Goal: Task Accomplishment & Management: Use online tool/utility

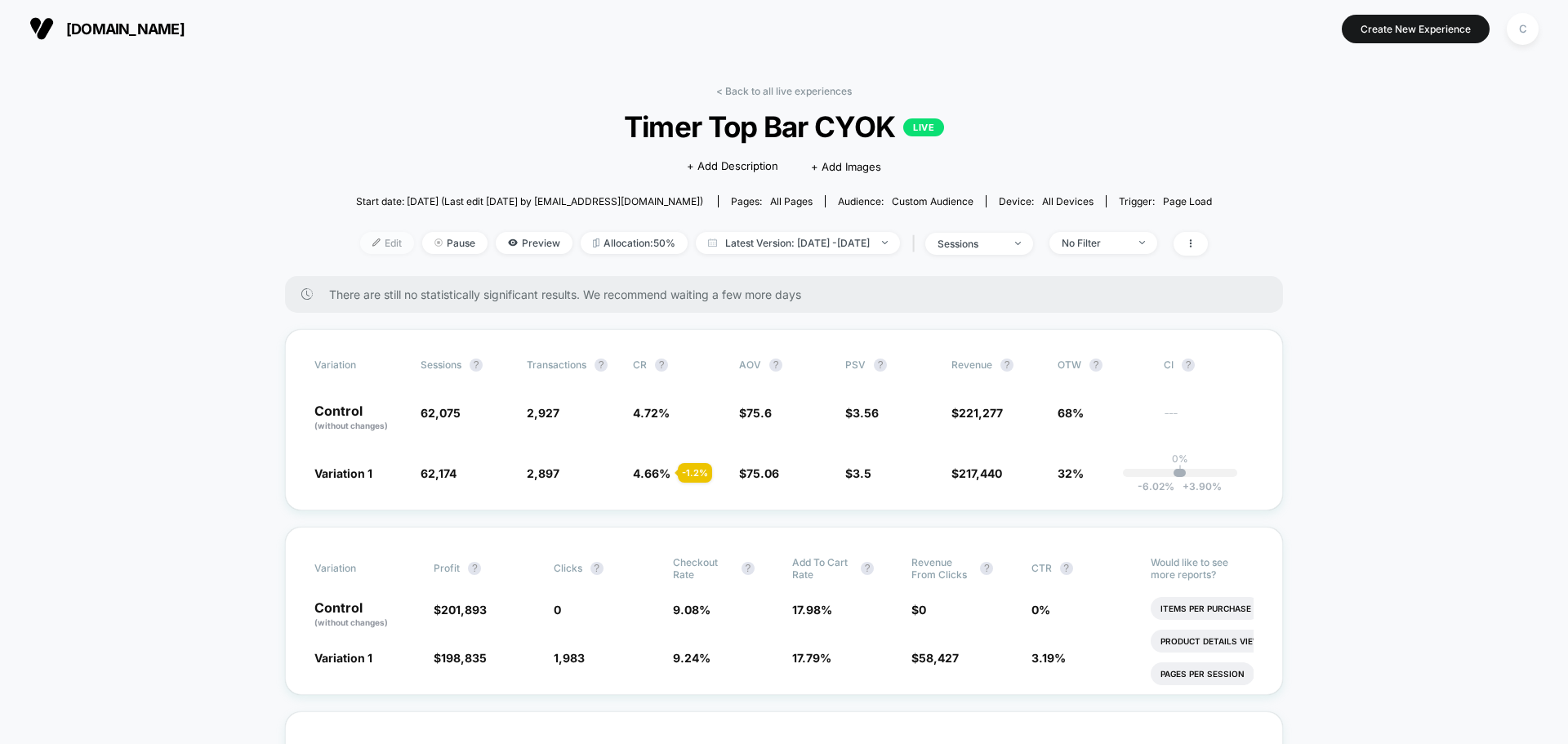
click at [373, 241] on img at bounding box center [376, 242] width 8 height 8
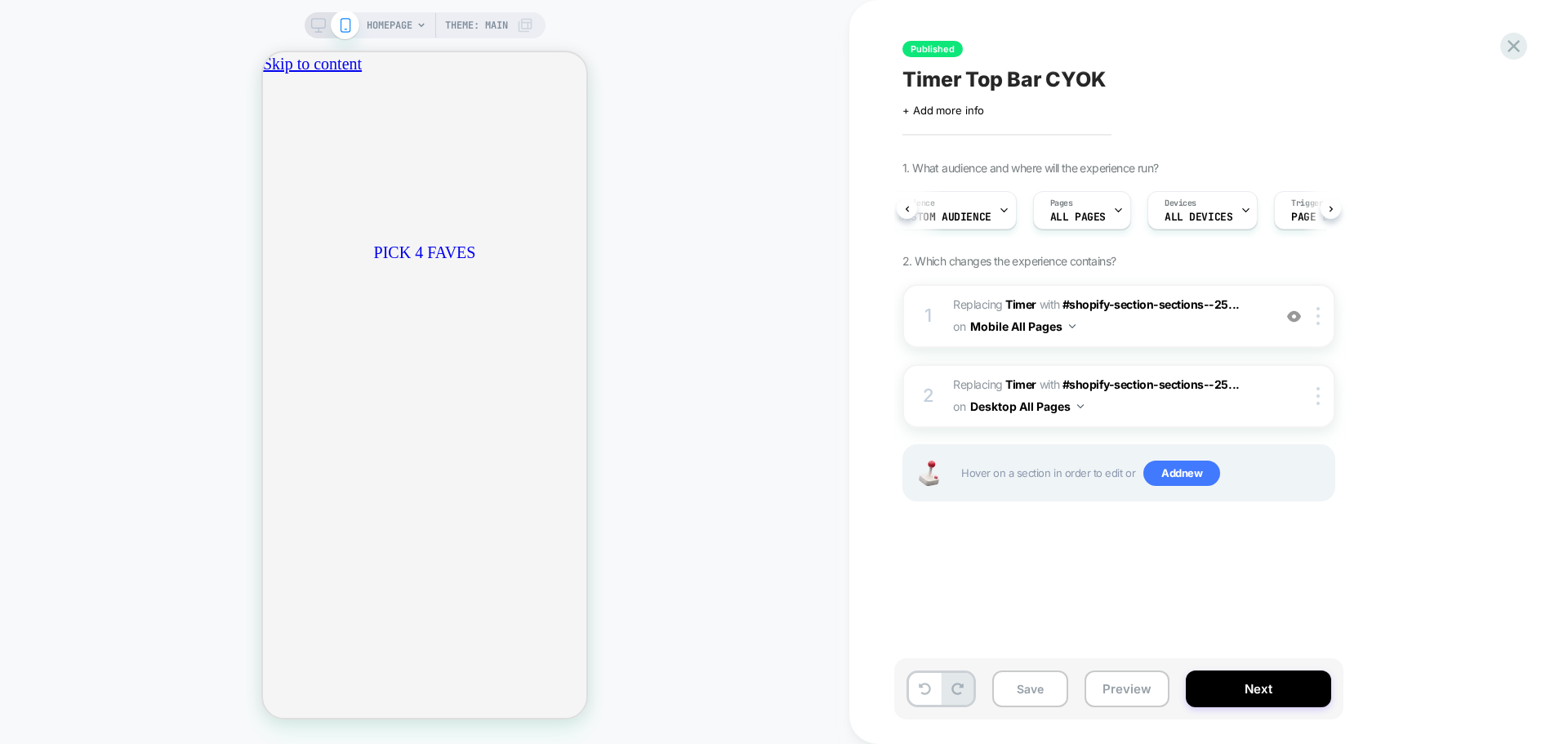
scroll to position [0, 44]
click at [1516, 42] on icon at bounding box center [1513, 45] width 22 height 22
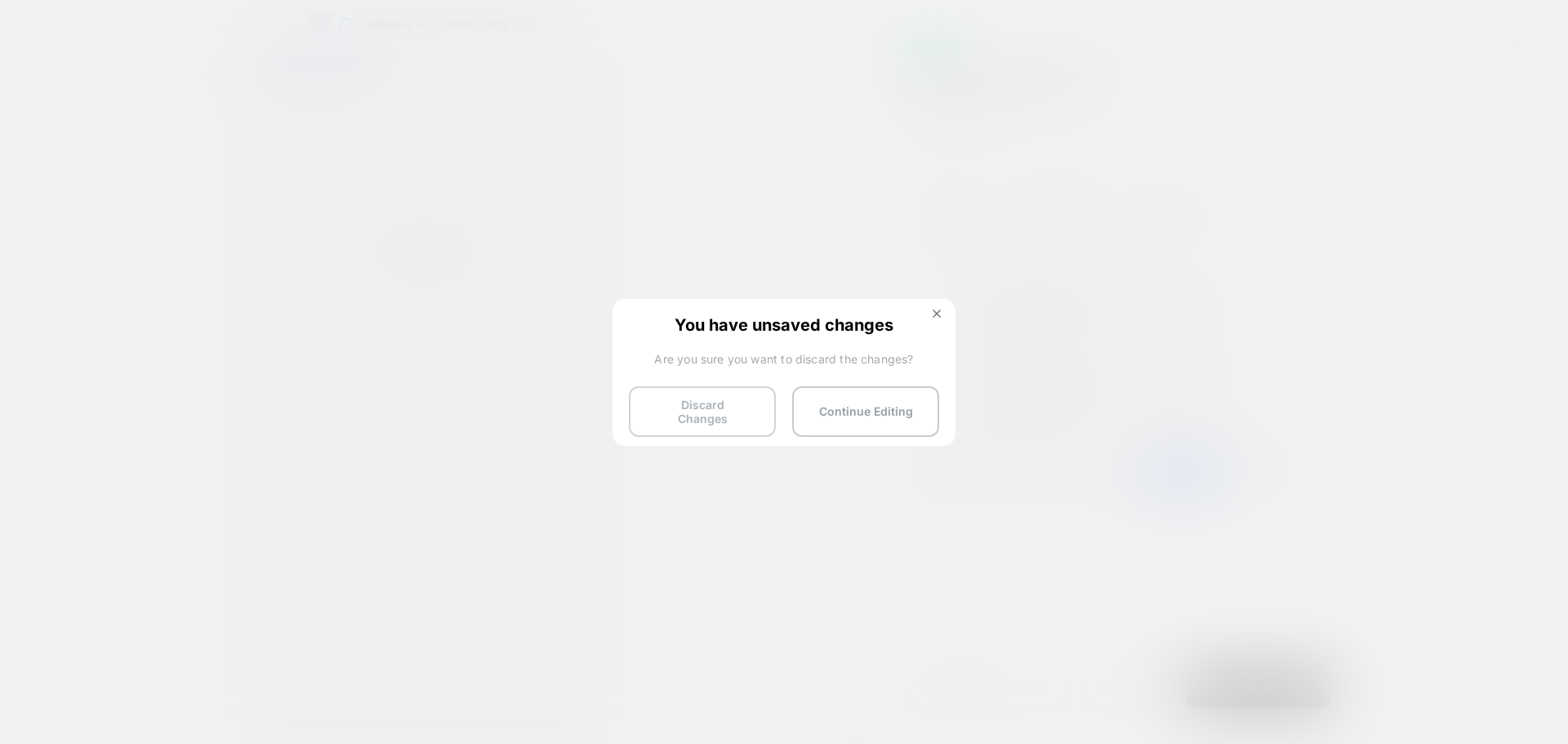
click at [735, 407] on button "Discard Changes" at bounding box center [702, 412] width 147 height 51
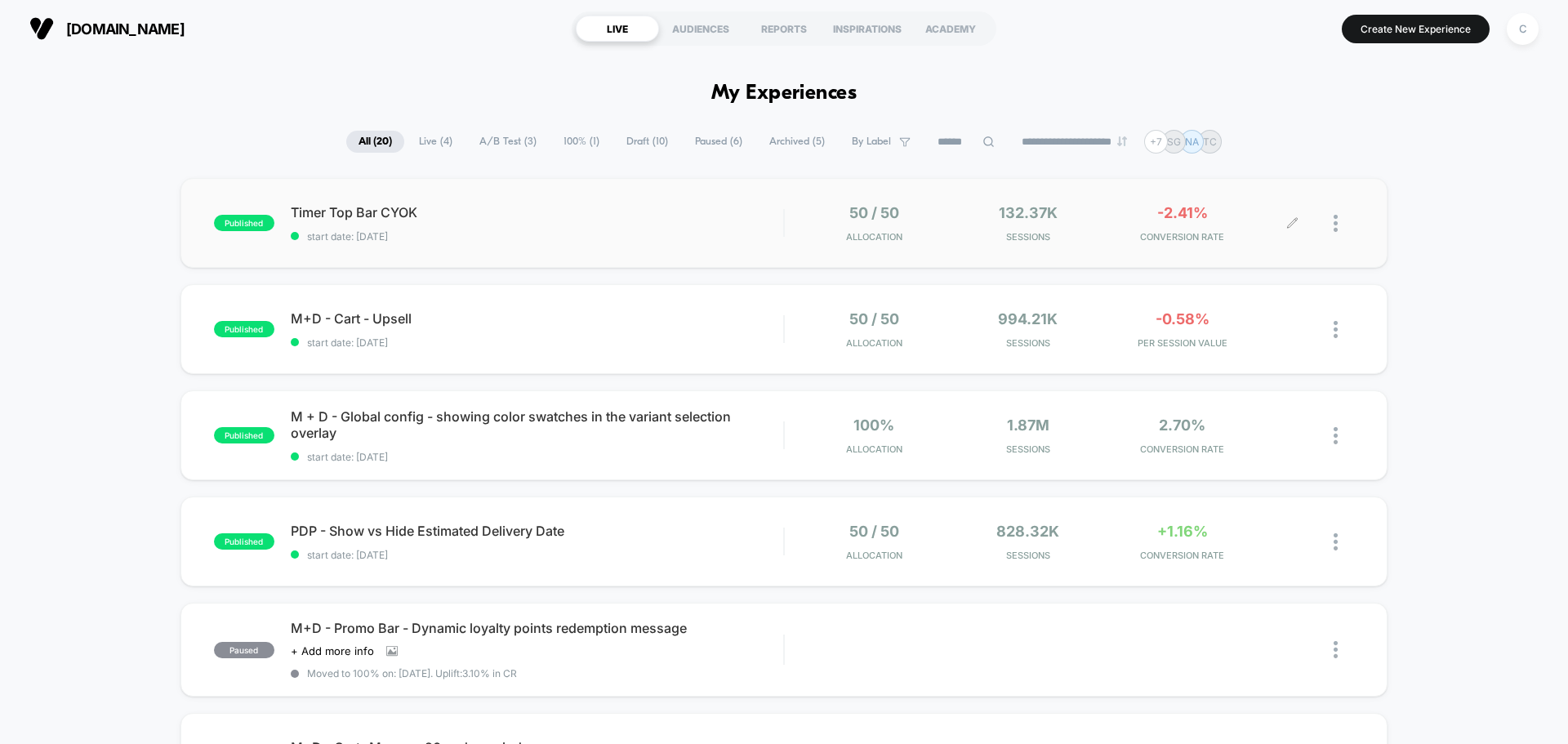
click at [1331, 224] on div at bounding box center [1323, 223] width 61 height 38
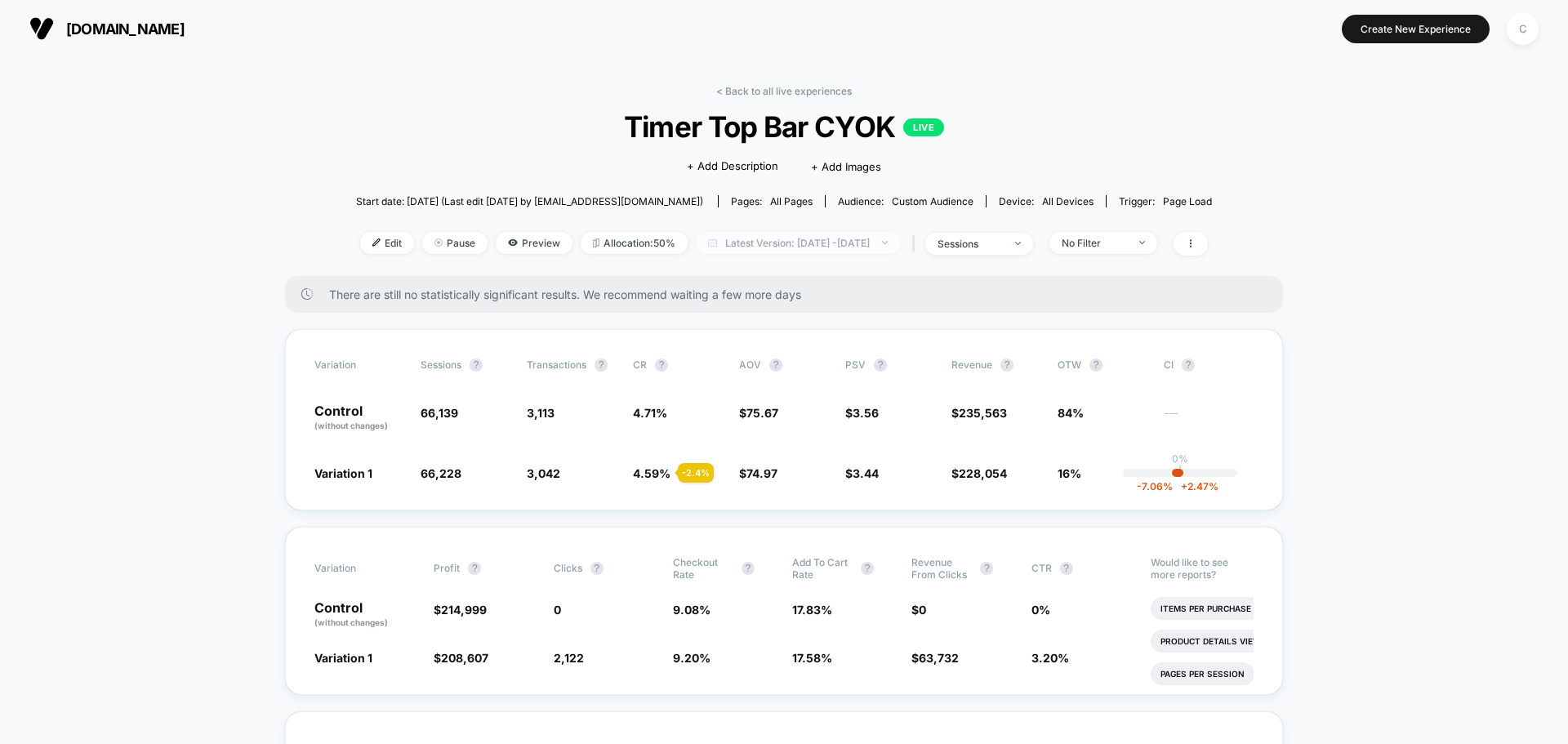
click at [823, 249] on span "Latest Version: [DATE] - [DATE]" at bounding box center [798, 242] width 204 height 22
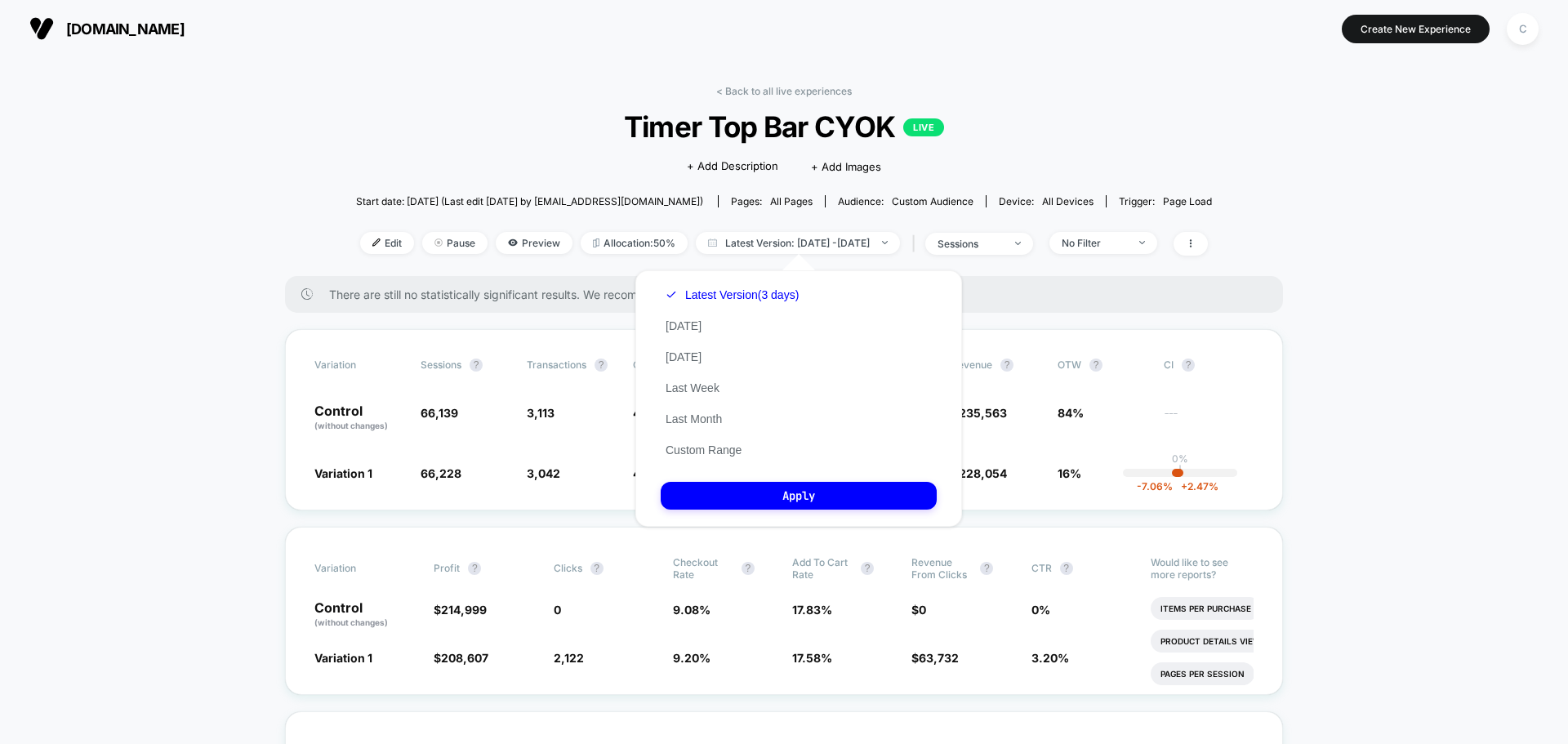
click at [524, 115] on span "Timer Top Bar CYOK LIVE" at bounding box center [784, 126] width 770 height 34
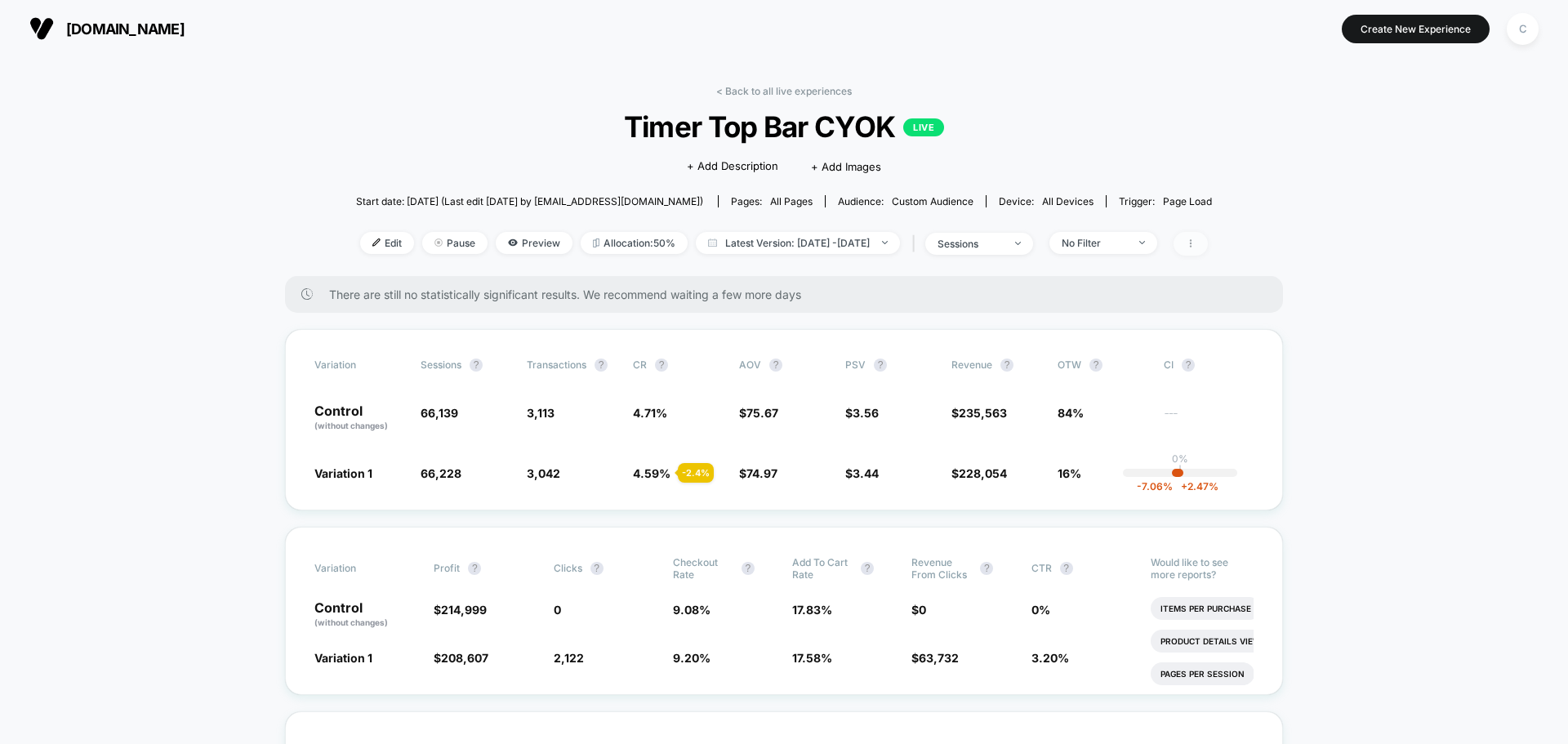
click at [1195, 244] on icon at bounding box center [1190, 243] width 10 height 10
